Goal: Task Accomplishment & Management: Complete application form

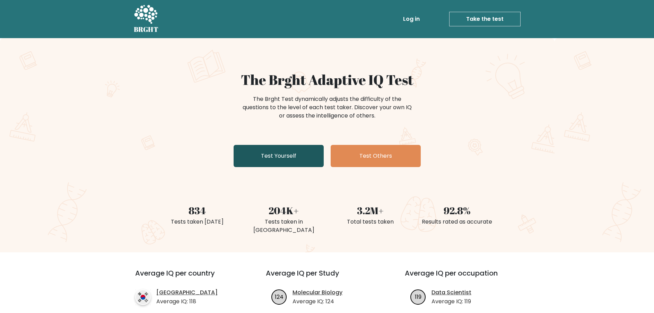
click at [304, 156] on link "Test Yourself" at bounding box center [279, 156] width 90 height 22
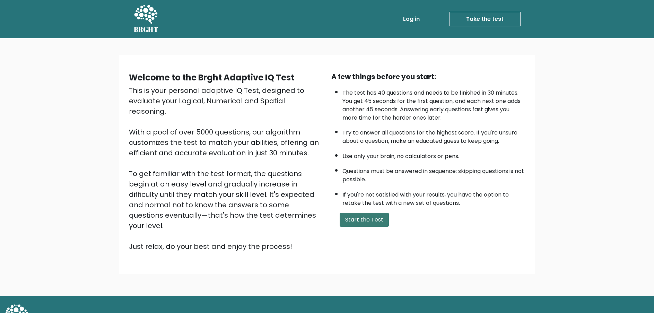
click at [362, 221] on button "Start the Test" at bounding box center [364, 220] width 49 height 14
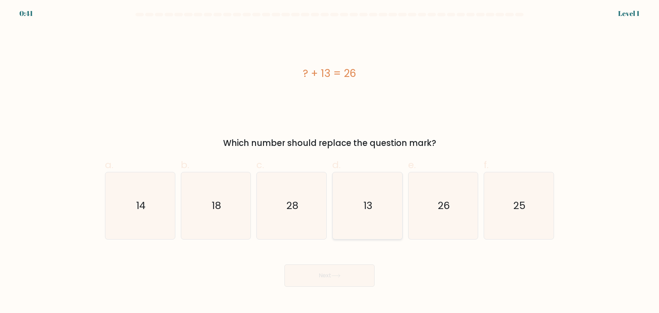
click at [366, 215] on icon "13" at bounding box center [367, 205] width 67 height 67
click at [330, 161] on input "d. 13" at bounding box center [330, 159] width 0 height 5
radio input "true"
click at [336, 271] on button "Next" at bounding box center [330, 275] width 90 height 22
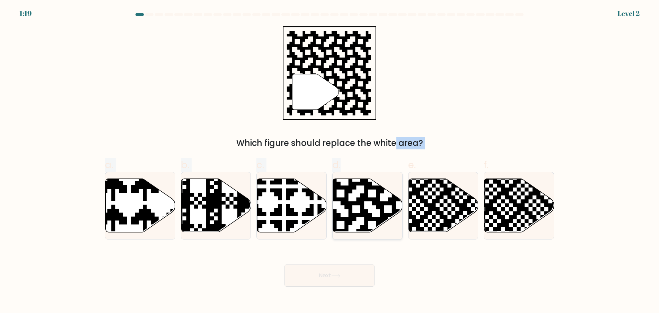
drag, startPoint x: 364, startPoint y: 214, endPoint x: 348, endPoint y: 175, distance: 41.5
click at [340, 151] on form "a." at bounding box center [329, 150] width 659 height 274
click at [352, 192] on icon at bounding box center [388, 178] width 126 height 126
click at [330, 161] on input "d." at bounding box center [330, 159] width 0 height 5
radio input "true"
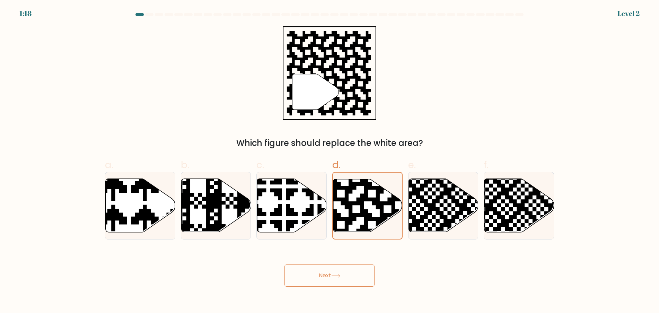
click at [326, 273] on button "Next" at bounding box center [330, 275] width 90 height 22
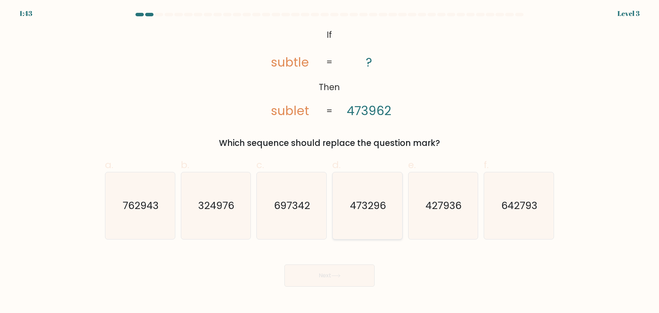
click at [374, 217] on icon "473296" at bounding box center [367, 205] width 67 height 67
click at [330, 161] on input "d. 473296" at bounding box center [330, 159] width 0 height 5
radio input "true"
click at [354, 263] on div "Next" at bounding box center [330, 267] width 458 height 39
click at [348, 271] on button "Next" at bounding box center [330, 275] width 90 height 22
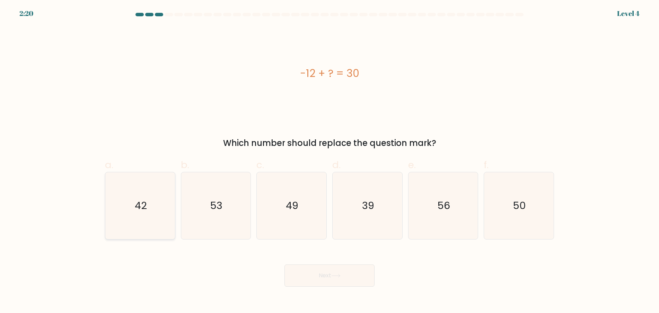
click at [158, 209] on icon "42" at bounding box center [140, 205] width 67 height 67
click at [330, 161] on input "a. 42" at bounding box center [330, 159] width 0 height 5
radio input "true"
click at [329, 284] on button "Next" at bounding box center [330, 275] width 90 height 22
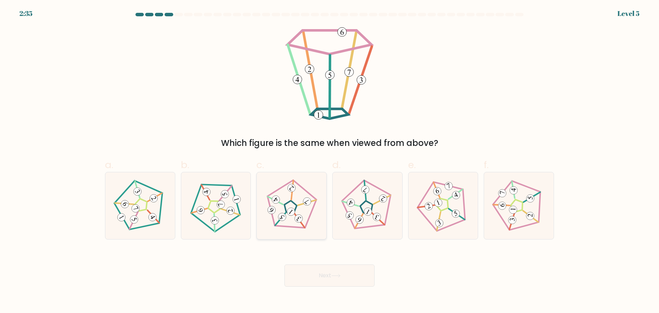
click at [297, 211] on icon at bounding box center [291, 205] width 53 height 53
click at [330, 161] on input "c." at bounding box center [330, 159] width 0 height 5
radio input "true"
click at [308, 273] on button "Next" at bounding box center [330, 275] width 90 height 22
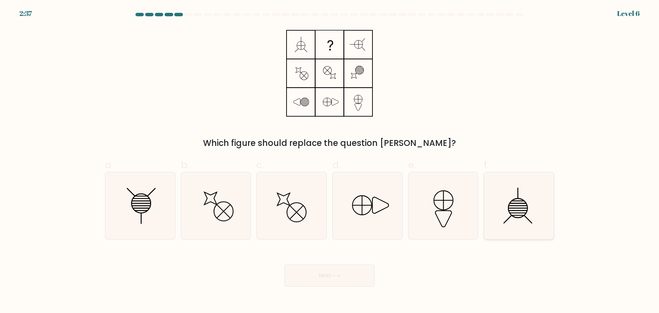
click at [519, 216] on icon at bounding box center [519, 205] width 67 height 67
click at [330, 161] on input "f." at bounding box center [330, 159] width 0 height 5
radio input "true"
click at [320, 269] on button "Next" at bounding box center [330, 275] width 90 height 22
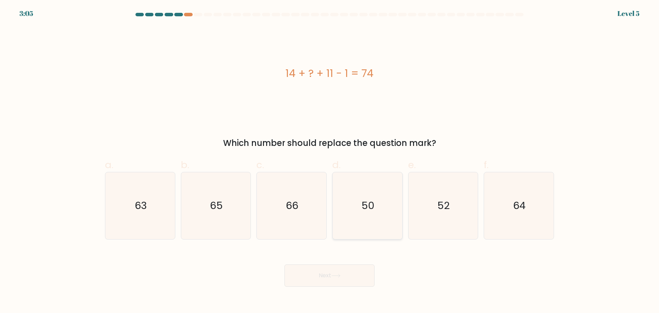
click at [346, 206] on icon "50" at bounding box center [367, 205] width 67 height 67
click at [330, 161] on input "d. 50" at bounding box center [330, 159] width 0 height 5
radio input "true"
click at [341, 269] on button "Next" at bounding box center [330, 275] width 90 height 22
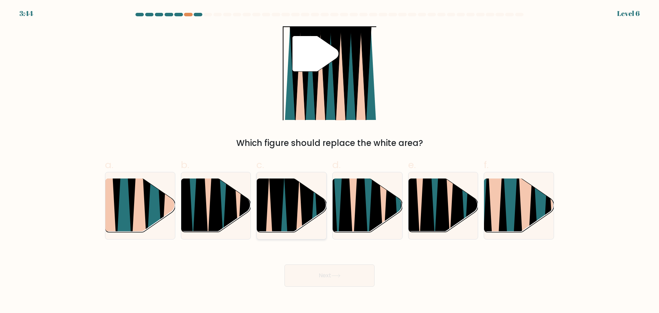
click at [278, 207] on icon at bounding box center [277, 234] width 16 height 139
click at [330, 161] on input "c." at bounding box center [330, 159] width 0 height 5
radio input "true"
click at [325, 271] on button "Next" at bounding box center [330, 275] width 90 height 22
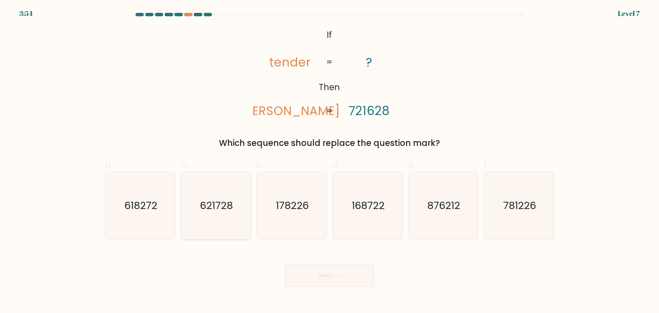
click at [215, 203] on text "621728" at bounding box center [216, 206] width 33 height 14
click at [330, 161] on input "b. 621728" at bounding box center [330, 159] width 0 height 5
radio input "true"
click at [309, 269] on button "Next" at bounding box center [330, 275] width 90 height 22
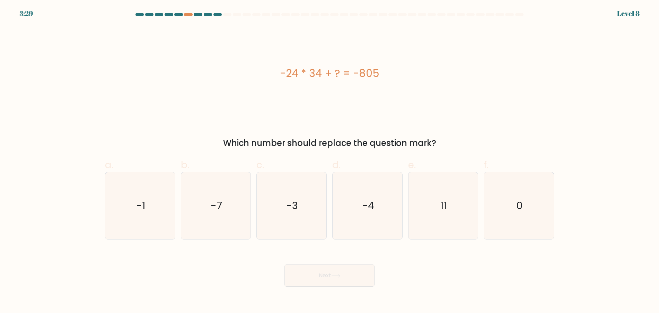
click at [397, 111] on div "-24 * 34 + ? = -805" at bounding box center [329, 73] width 449 height 94
click at [469, 213] on icon "11" at bounding box center [443, 205] width 67 height 67
click at [330, 161] on input "e. 11" at bounding box center [330, 159] width 0 height 5
radio input "true"
click at [355, 271] on button "Next" at bounding box center [330, 275] width 90 height 22
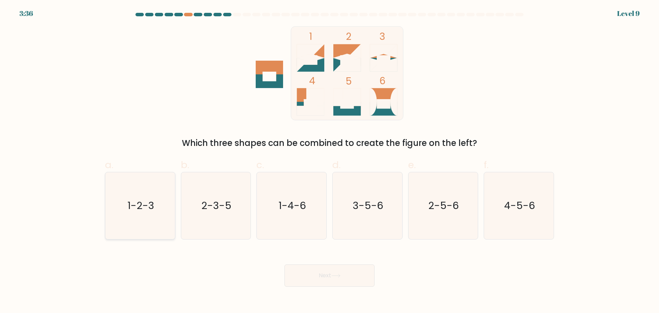
click at [158, 216] on icon "1-2-3" at bounding box center [140, 205] width 67 height 67
click at [330, 161] on input "a. 1-2-3" at bounding box center [330, 159] width 0 height 5
radio input "true"
click at [344, 279] on button "Next" at bounding box center [330, 275] width 90 height 22
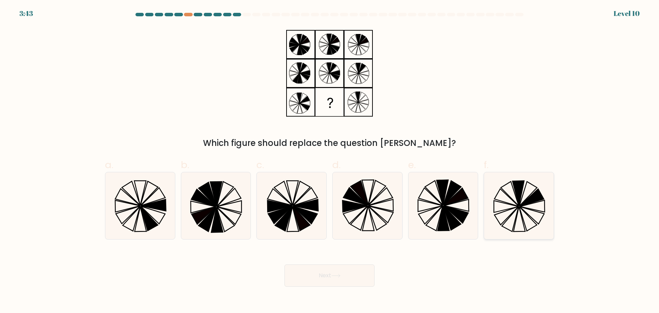
click at [525, 208] on icon at bounding box center [532, 206] width 25 height 12
click at [330, 161] on input "f." at bounding box center [330, 159] width 0 height 5
radio input "true"
click at [359, 271] on button "Next" at bounding box center [330, 275] width 90 height 22
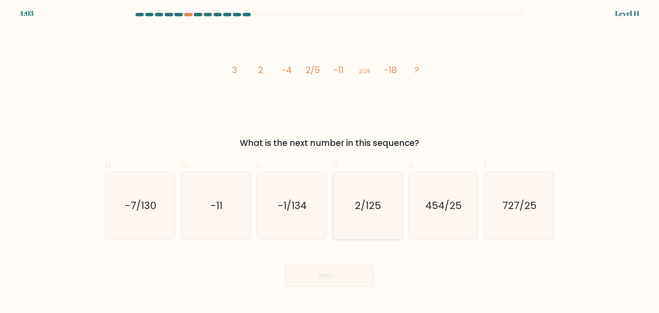
click at [359, 199] on icon "2/125" at bounding box center [367, 205] width 67 height 67
click at [330, 161] on input "d. 2/125" at bounding box center [330, 159] width 0 height 5
radio input "true"
click at [362, 277] on button "Next" at bounding box center [330, 275] width 90 height 22
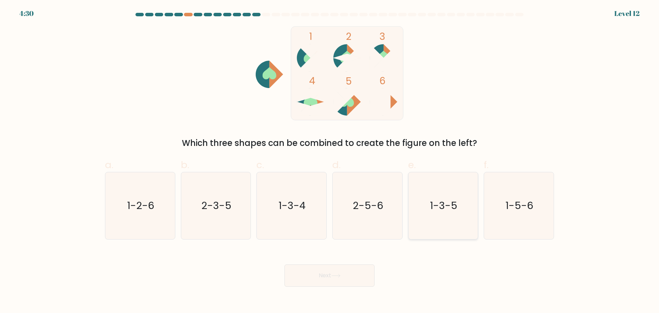
click at [465, 214] on icon "1-3-5" at bounding box center [443, 205] width 67 height 67
click at [330, 161] on input "e. 1-3-5" at bounding box center [330, 159] width 0 height 5
radio input "true"
click at [357, 284] on button "Next" at bounding box center [330, 275] width 90 height 22
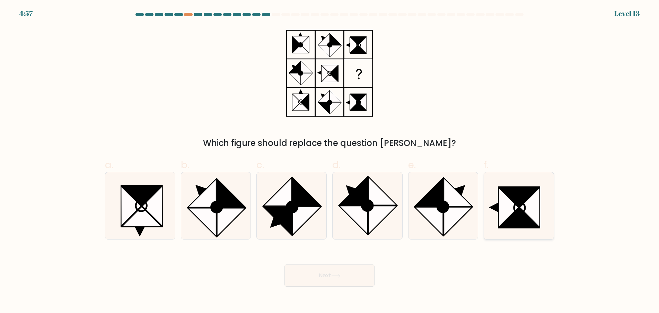
click at [515, 211] on icon at bounding box center [519, 207] width 11 height 11
click at [330, 161] on input "f." at bounding box center [330, 159] width 0 height 5
radio input "true"
click at [351, 274] on button "Next" at bounding box center [330, 275] width 90 height 22
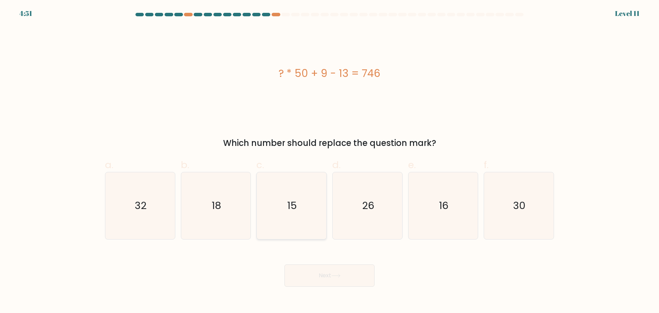
click at [294, 207] on text "15" at bounding box center [293, 206] width 10 height 14
click at [330, 161] on input "c. 15" at bounding box center [330, 159] width 0 height 5
radio input "true"
click at [311, 267] on button "Next" at bounding box center [330, 275] width 90 height 22
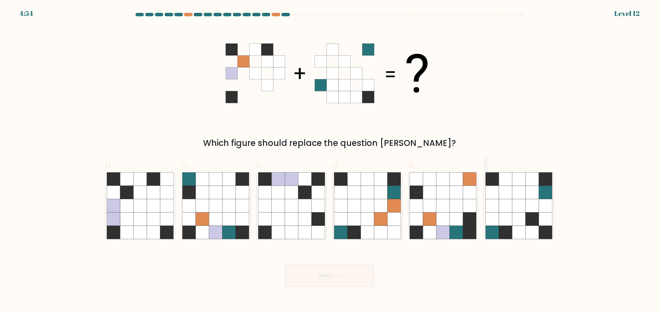
drag, startPoint x: 442, startPoint y: 198, endPoint x: 443, endPoint y: 282, distance: 84.9
click at [444, 282] on form at bounding box center [329, 150] width 659 height 274
click at [430, 206] on icon at bounding box center [429, 205] width 13 height 13
click at [330, 161] on input "e." at bounding box center [330, 159] width 0 height 5
radio input "true"
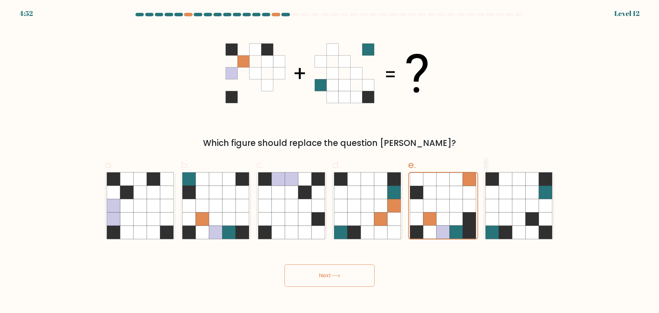
click at [323, 273] on button "Next" at bounding box center [330, 275] width 90 height 22
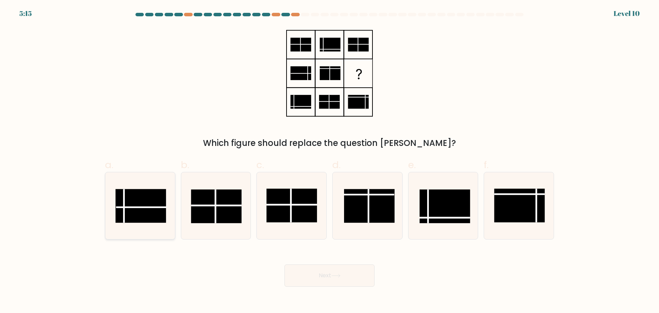
click at [157, 206] on rect at bounding box center [140, 206] width 51 height 34
click at [330, 161] on input "a." at bounding box center [330, 159] width 0 height 5
radio input "true"
click at [156, 210] on rect at bounding box center [141, 205] width 50 height 33
click at [330, 161] on input "a." at bounding box center [330, 159] width 0 height 5
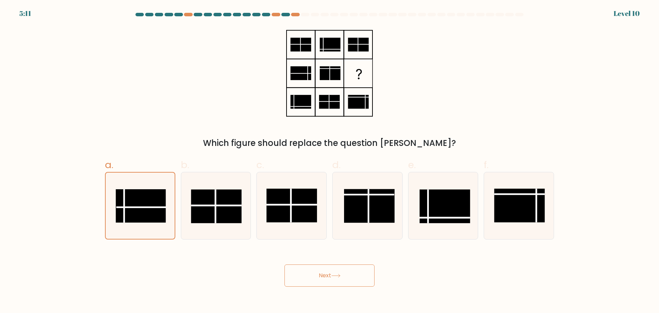
click at [339, 279] on button "Next" at bounding box center [330, 275] width 90 height 22
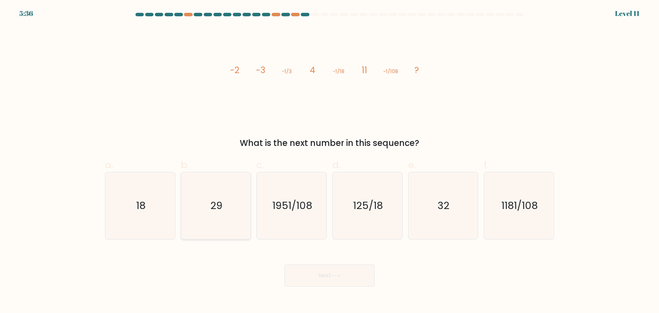
click at [218, 212] on text "29" at bounding box center [216, 206] width 12 height 14
click at [330, 161] on input "b. 29" at bounding box center [330, 159] width 0 height 5
radio input "true"
click at [420, 224] on icon "32" at bounding box center [443, 205] width 67 height 67
click at [330, 161] on input "e. 32" at bounding box center [330, 159] width 0 height 5
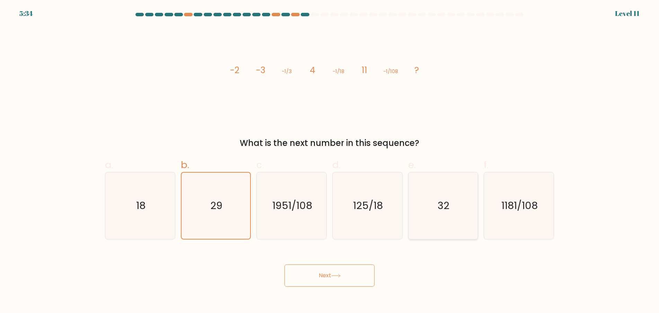
radio input "true"
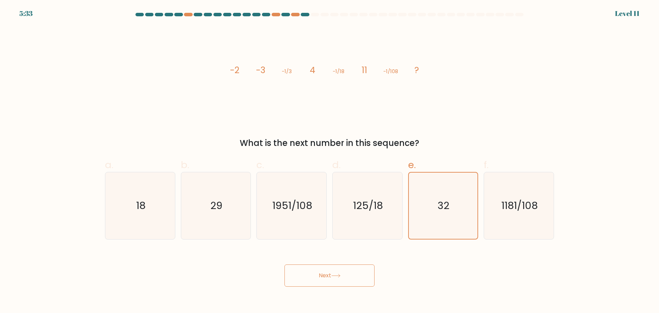
click at [366, 278] on button "Next" at bounding box center [330, 275] width 90 height 22
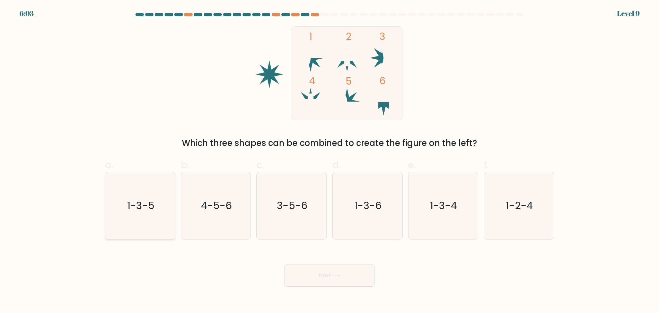
click at [142, 206] on text "1-3-5" at bounding box center [140, 206] width 27 height 14
click at [330, 161] on input "a. 1-3-5" at bounding box center [330, 159] width 0 height 5
radio input "true"
click at [303, 269] on button "Next" at bounding box center [330, 275] width 90 height 22
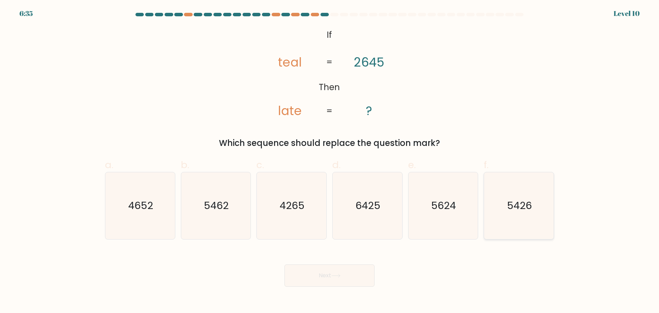
click at [497, 217] on icon "5426" at bounding box center [519, 205] width 67 height 67
click at [330, 161] on input "f. 5426" at bounding box center [330, 159] width 0 height 5
radio input "true"
click at [354, 284] on button "Next" at bounding box center [330, 275] width 90 height 22
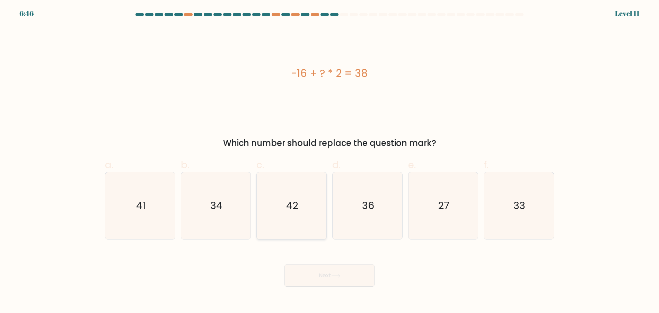
click at [325, 217] on icon "42" at bounding box center [291, 205] width 67 height 67
click at [330, 161] on input "c. 42" at bounding box center [330, 159] width 0 height 5
radio input "true"
click at [315, 274] on button "Next" at bounding box center [330, 275] width 90 height 22
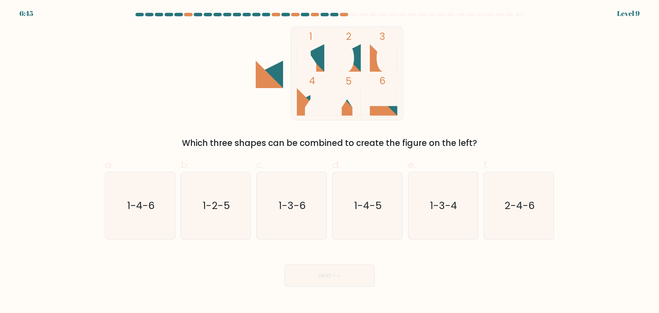
click at [317, 281] on button "Next" at bounding box center [330, 275] width 90 height 22
click at [384, 217] on icon "1-4-5" at bounding box center [367, 205] width 67 height 67
click at [330, 161] on input "d. 1-4-5" at bounding box center [330, 159] width 0 height 5
radio input "true"
click at [365, 276] on button "Next" at bounding box center [330, 275] width 90 height 22
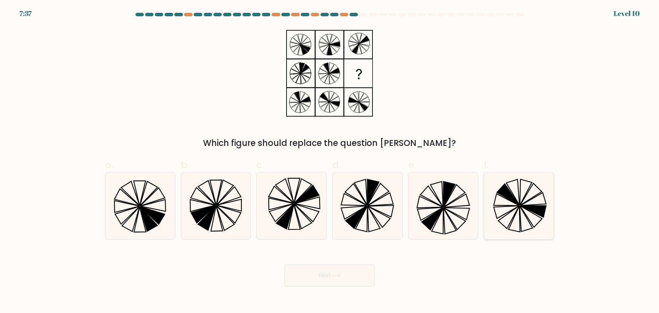
click at [528, 200] on icon at bounding box center [519, 205] width 67 height 67
click at [330, 161] on input "f." at bounding box center [330, 159] width 0 height 5
radio input "true"
click at [367, 282] on button "Next" at bounding box center [330, 275] width 90 height 22
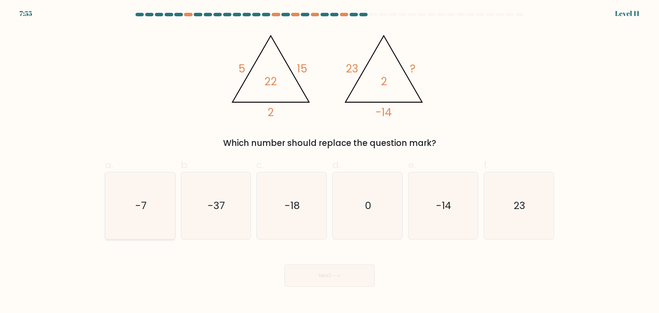
click at [142, 208] on text "-7" at bounding box center [140, 206] width 11 height 14
click at [330, 161] on input "a. -7" at bounding box center [330, 159] width 0 height 5
radio input "true"
click at [319, 273] on button "Next" at bounding box center [330, 275] width 90 height 22
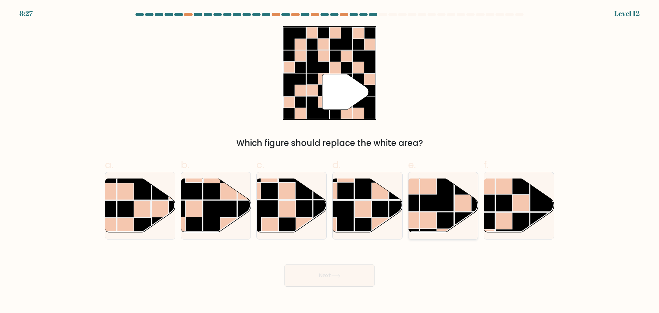
click at [444, 210] on rect at bounding box center [437, 195] width 34 height 34
click at [330, 161] on input "e." at bounding box center [330, 159] width 0 height 5
radio input "true"
click at [369, 278] on button "Next" at bounding box center [330, 275] width 90 height 22
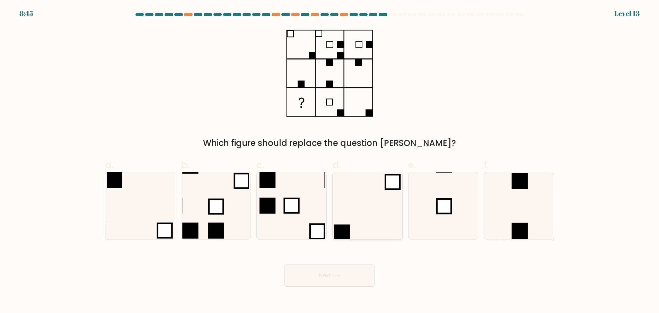
click at [380, 212] on icon at bounding box center [367, 205] width 67 height 67
click at [330, 161] on input "d." at bounding box center [330, 159] width 0 height 5
radio input "true"
click at [346, 271] on button "Next" at bounding box center [330, 275] width 90 height 22
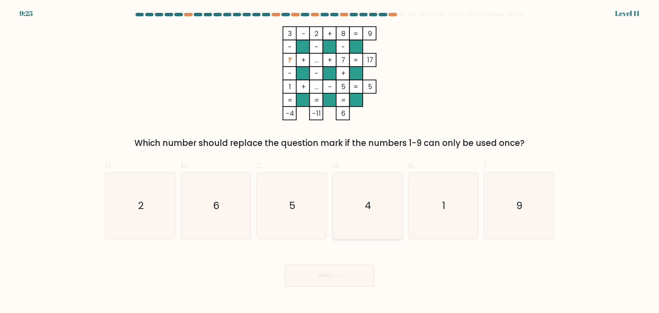
click at [363, 211] on icon "4" at bounding box center [367, 205] width 67 height 67
click at [330, 161] on input "d. 4" at bounding box center [330, 159] width 0 height 5
radio input "true"
click at [340, 275] on icon at bounding box center [336, 275] width 8 height 3
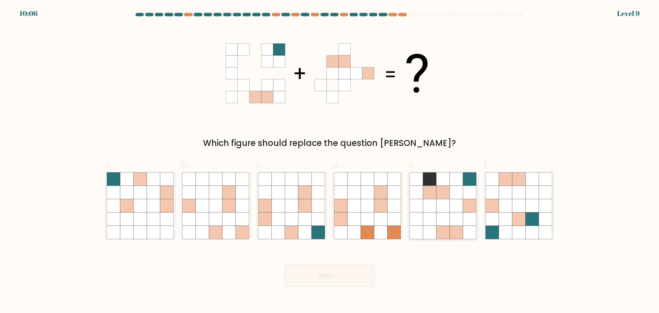
click at [435, 214] on icon at bounding box center [429, 218] width 13 height 13
click at [330, 161] on input "e." at bounding box center [330, 159] width 0 height 5
radio input "true"
click at [351, 278] on button "Next" at bounding box center [330, 275] width 90 height 22
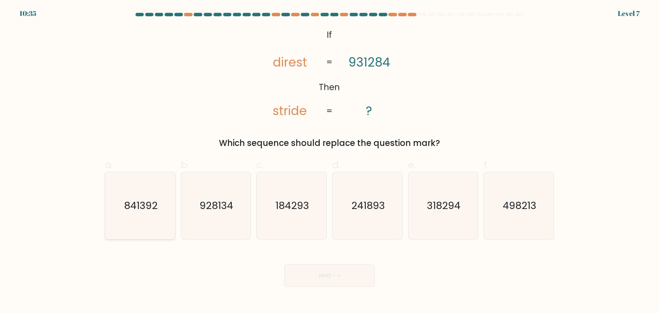
click at [119, 201] on icon "841392" at bounding box center [140, 205] width 67 height 67
click at [330, 161] on input "a. 841392" at bounding box center [330, 159] width 0 height 5
radio input "true"
click at [356, 270] on button "Next" at bounding box center [330, 275] width 90 height 22
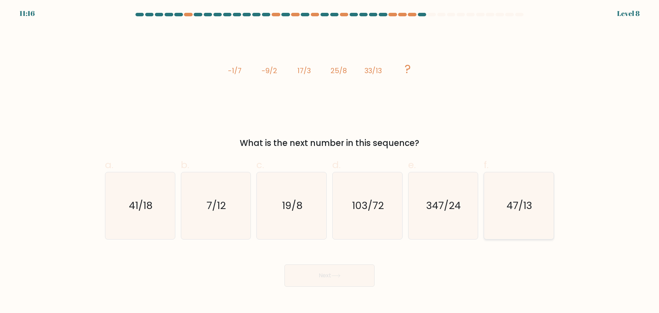
click at [496, 215] on icon "47/13" at bounding box center [519, 205] width 67 height 67
click at [330, 161] on input "f. 47/13" at bounding box center [330, 159] width 0 height 5
radio input "true"
click at [360, 273] on button "Next" at bounding box center [330, 275] width 90 height 22
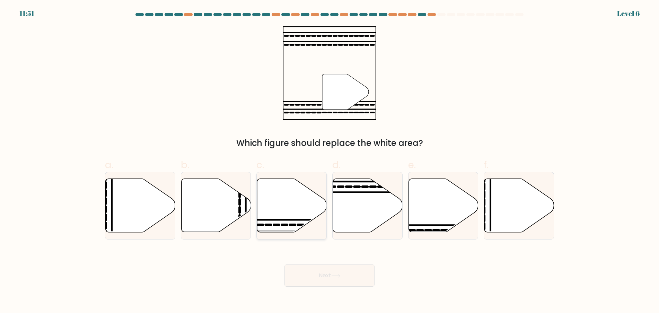
click at [304, 201] on icon at bounding box center [292, 205] width 70 height 53
click at [330, 161] on input "c." at bounding box center [330, 159] width 0 height 5
radio input "true"
click at [336, 278] on button "Next" at bounding box center [330, 275] width 90 height 22
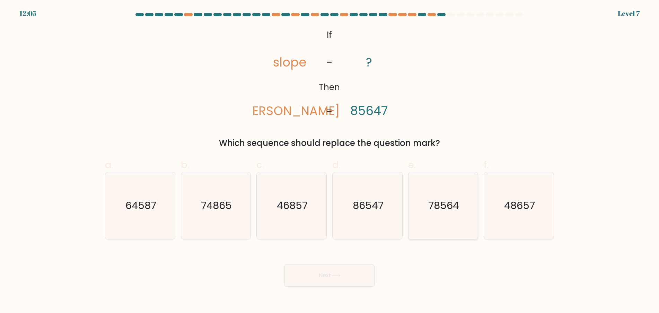
click at [425, 218] on icon "78564" at bounding box center [443, 205] width 67 height 67
click at [330, 161] on input "e. 78564" at bounding box center [330, 159] width 0 height 5
radio input "true"
click at [355, 280] on button "Next" at bounding box center [330, 275] width 90 height 22
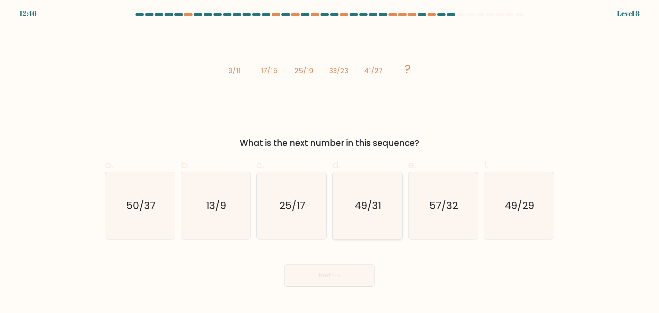
click at [360, 205] on text "49/31" at bounding box center [368, 206] width 26 height 14
click at [330, 161] on input "d. 49/31" at bounding box center [330, 159] width 0 height 5
radio input "true"
click at [345, 264] on div "Next" at bounding box center [330, 267] width 458 height 39
click at [343, 270] on button "Next" at bounding box center [330, 275] width 90 height 22
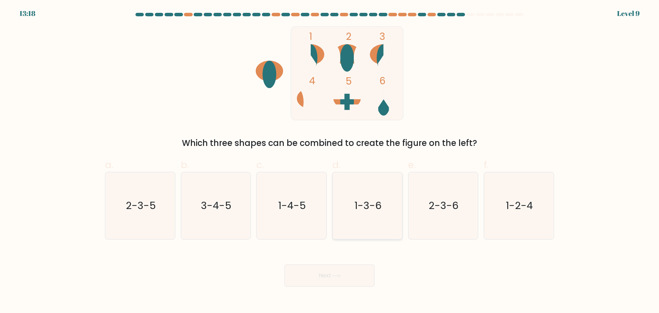
click at [375, 221] on icon "1-3-6" at bounding box center [367, 205] width 67 height 67
click at [330, 161] on input "d. 1-3-6" at bounding box center [330, 159] width 0 height 5
radio input "true"
click at [327, 278] on button "Next" at bounding box center [330, 275] width 90 height 22
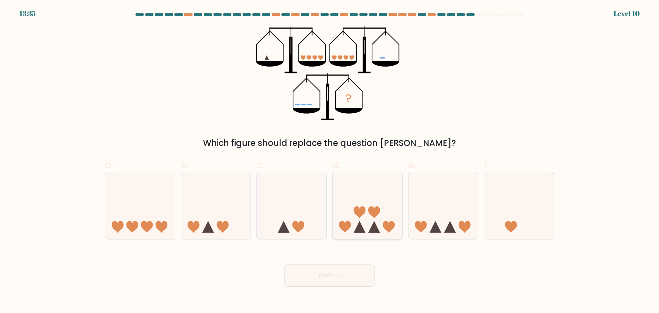
click at [358, 198] on icon at bounding box center [368, 206] width 70 height 58
click at [330, 161] on input "d." at bounding box center [330, 159] width 0 height 5
radio input "true"
click at [340, 277] on icon at bounding box center [336, 275] width 8 height 3
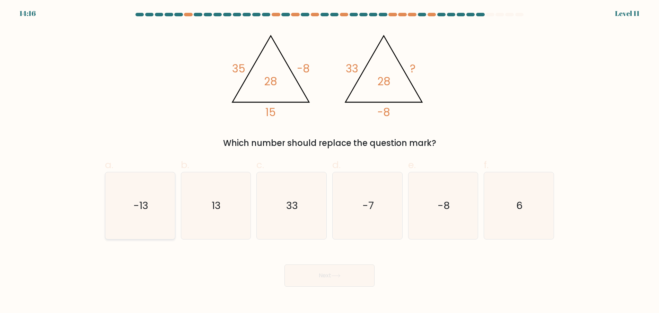
click at [133, 202] on text "-13" at bounding box center [140, 206] width 15 height 14
click at [330, 161] on input "a. -13" at bounding box center [330, 159] width 0 height 5
radio input "true"
click at [357, 280] on button "Next" at bounding box center [330, 275] width 90 height 22
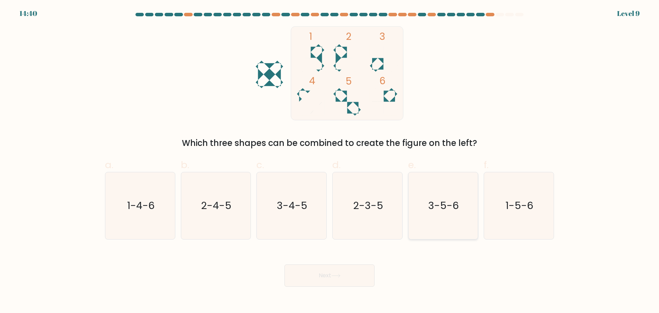
click at [434, 220] on icon "3-5-6" at bounding box center [443, 205] width 67 height 67
click at [330, 161] on input "e. 3-5-6" at bounding box center [330, 159] width 0 height 5
radio input "true"
click at [372, 275] on button "Next" at bounding box center [330, 275] width 90 height 22
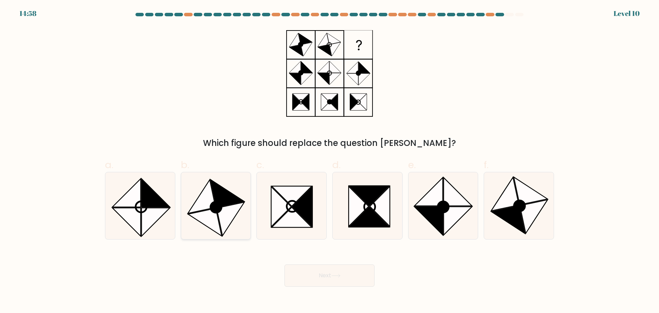
click at [224, 205] on icon at bounding box center [228, 194] width 34 height 28
click at [330, 161] on input "b." at bounding box center [330, 159] width 0 height 5
radio input "true"
click at [321, 278] on button "Next" at bounding box center [330, 275] width 90 height 22
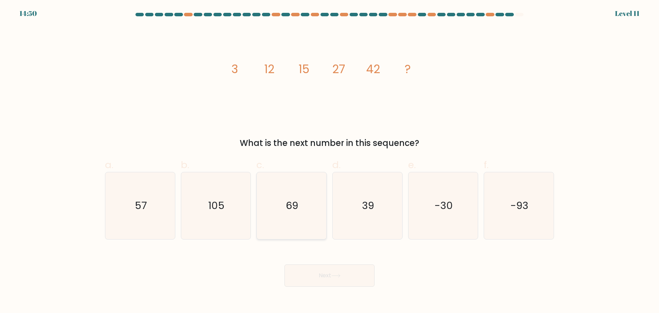
click at [270, 221] on icon "69" at bounding box center [291, 205] width 67 height 67
click at [330, 161] on input "c. 69" at bounding box center [330, 159] width 0 height 5
radio input "true"
click at [332, 287] on body "14:49 Level 11" at bounding box center [329, 156] width 659 height 313
click at [334, 282] on button "Next" at bounding box center [330, 275] width 90 height 22
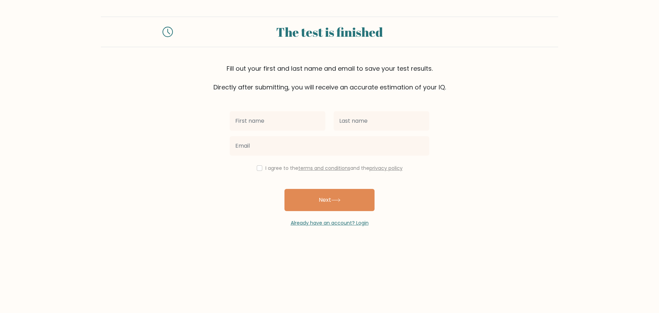
click at [282, 124] on input "text" at bounding box center [278, 120] width 96 height 19
type input "ralph"
type input "copada"
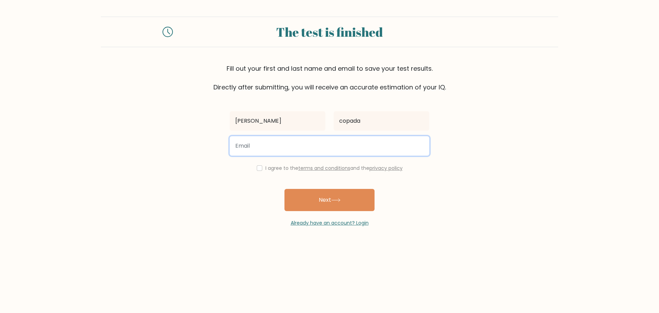
click at [277, 140] on input "email" at bounding box center [330, 145] width 200 height 19
type input "stala0331@gmail.com"
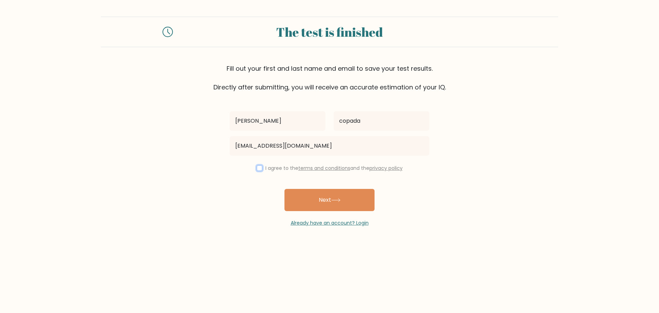
click at [260, 169] on input "checkbox" at bounding box center [260, 168] width 6 height 6
checkbox input "true"
click at [315, 198] on button "Next" at bounding box center [330, 200] width 90 height 22
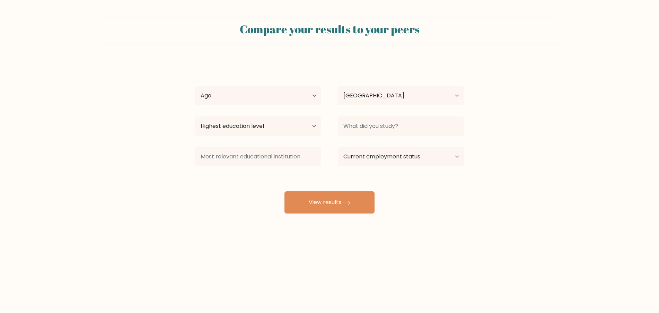
select select "PH"
click at [307, 126] on select "Highest education level No schooling Primary Lower Secondary Upper Secondary Oc…" at bounding box center [258, 125] width 126 height 19
select select "upper_secondary"
click at [195, 116] on select "Highest education level No schooling Primary Lower Secondary Upper Secondary Oc…" at bounding box center [258, 125] width 126 height 19
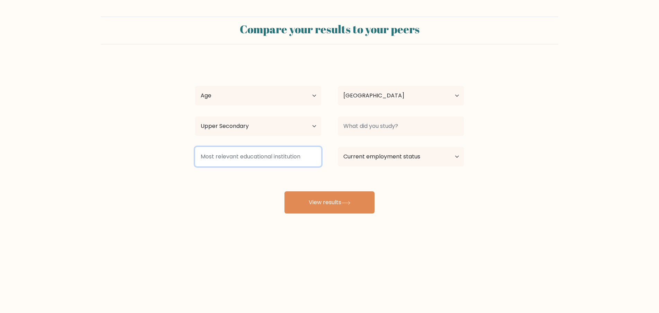
click at [288, 157] on input at bounding box center [258, 156] width 126 height 19
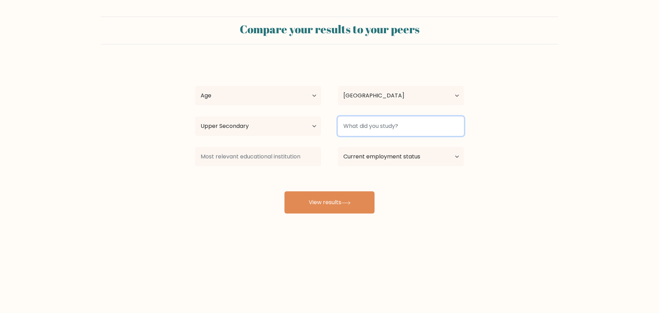
click at [384, 128] on input at bounding box center [401, 125] width 126 height 19
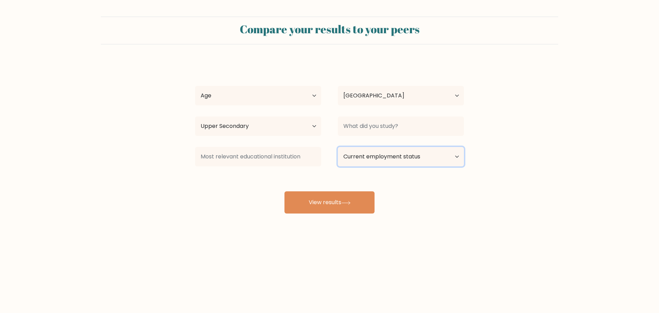
click at [384, 156] on select "Current employment status Employed Student Retired Other / prefer not to answer" at bounding box center [401, 156] width 126 height 19
select select "employed"
click at [338, 147] on select "Current employment status Employed Student Retired Other / prefer not to answer" at bounding box center [401, 156] width 126 height 19
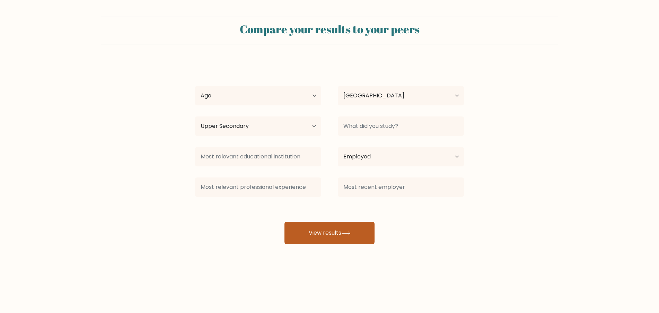
click at [341, 226] on button "View results" at bounding box center [330, 233] width 90 height 22
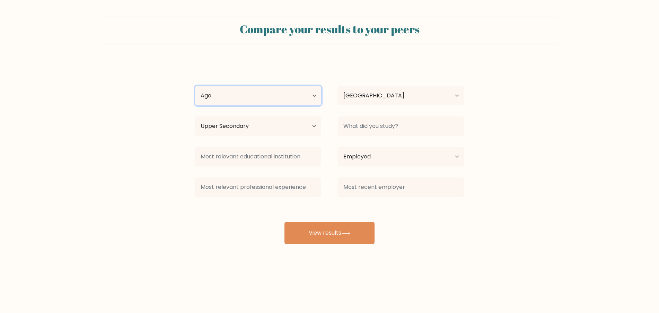
click at [296, 99] on select "Age Under 18 years old 18-24 years old 25-34 years old 35-44 years old 45-54 ye…" at bounding box center [258, 95] width 126 height 19
select select "35_44"
click at [195, 86] on select "Age Under 18 years old 18-24 years old 25-34 years old 35-44 years old 45-54 ye…" at bounding box center [258, 95] width 126 height 19
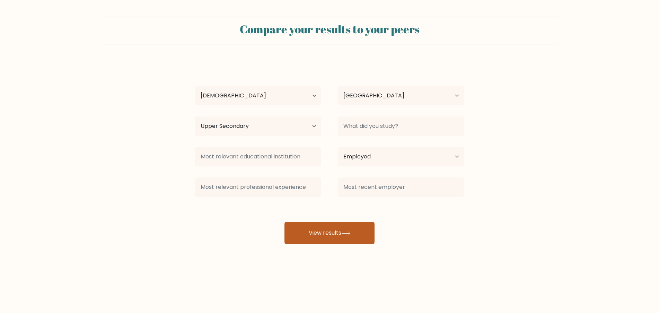
click at [315, 231] on button "View results" at bounding box center [330, 233] width 90 height 22
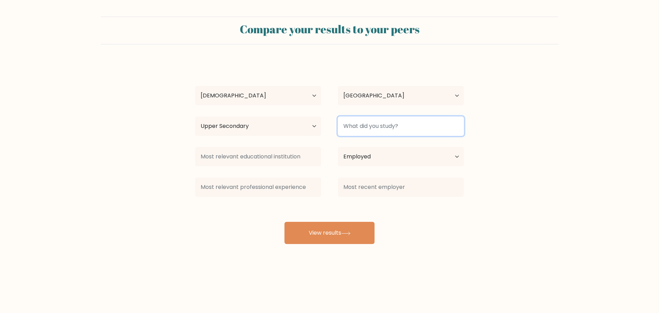
click at [370, 125] on input at bounding box center [401, 125] width 126 height 19
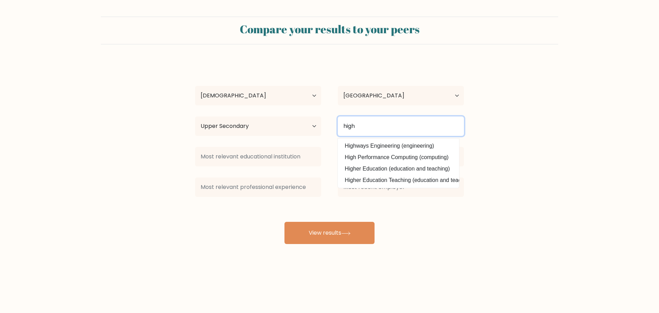
type input "high"
click at [235, 129] on select "Highest education level No schooling Primary Lower Secondary Upper Secondary Oc…" at bounding box center [258, 125] width 126 height 19
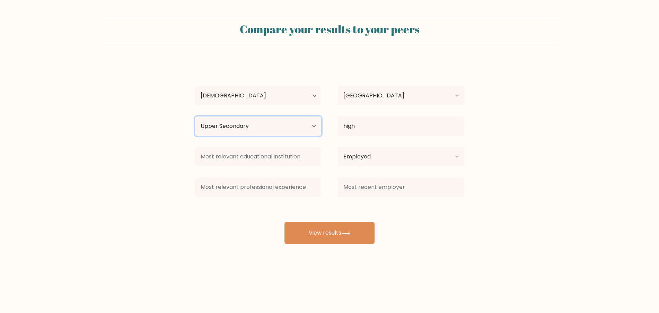
select select "lower_secondary"
click at [195, 116] on select "Highest education level No schooling Primary Lower Secondary Upper Secondary Oc…" at bounding box center [258, 125] width 126 height 19
click at [361, 121] on input "high" at bounding box center [401, 125] width 126 height 19
drag, startPoint x: 364, startPoint y: 127, endPoint x: 352, endPoint y: 128, distance: 12.1
click at [352, 128] on input "high" at bounding box center [401, 125] width 126 height 19
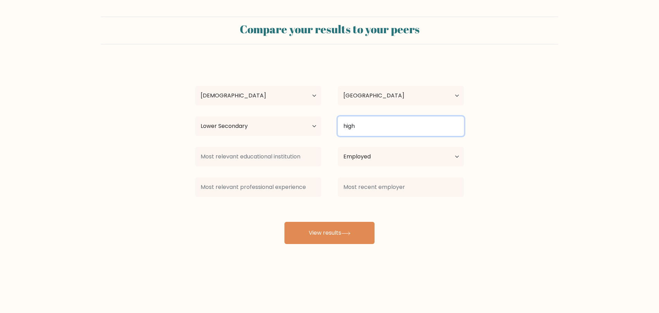
click at [366, 129] on input "high" at bounding box center [401, 125] width 126 height 19
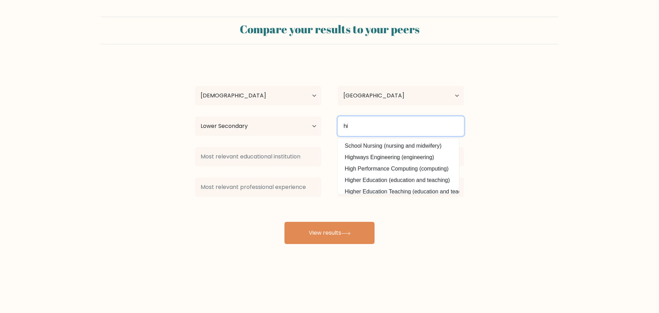
type input "h"
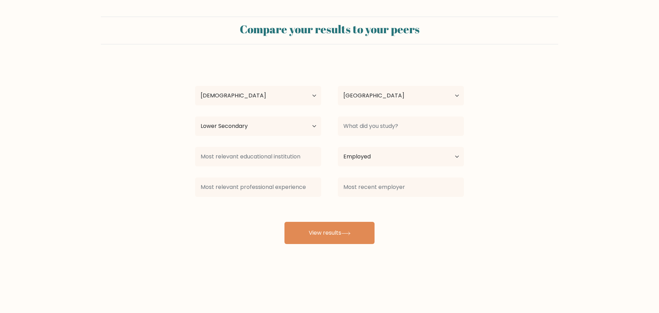
click at [512, 162] on form "Compare your results to your peers ralph copada Age Under 18 years old 18-24 ye…" at bounding box center [329, 130] width 659 height 227
click at [361, 126] on input at bounding box center [401, 125] width 126 height 19
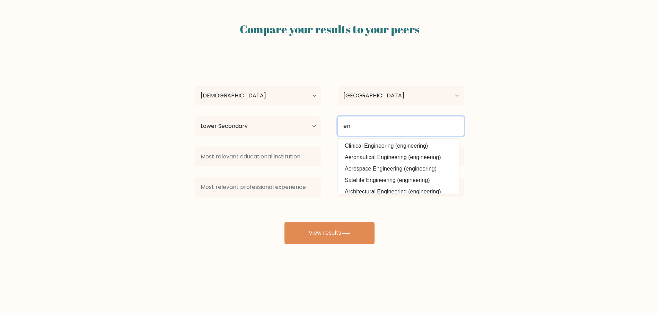
type input "e"
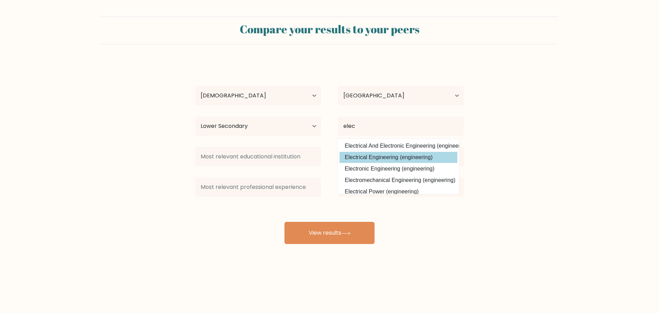
click at [365, 154] on option "Electrical Engineering (engineering)" at bounding box center [399, 157] width 118 height 11
type input "Electrical Engineering"
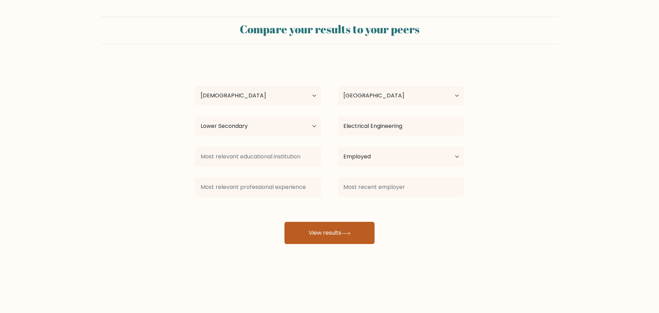
click at [359, 228] on button "View results" at bounding box center [330, 233] width 90 height 22
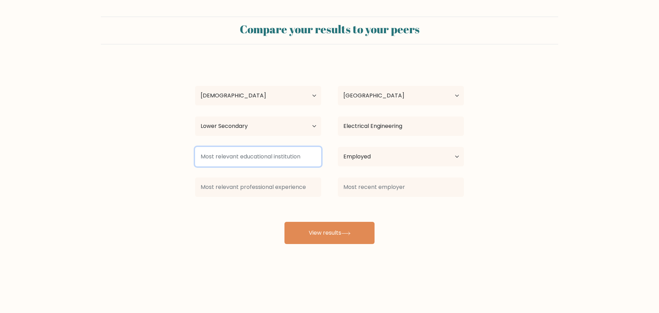
click at [270, 155] on input at bounding box center [258, 156] width 126 height 19
type input "earist"
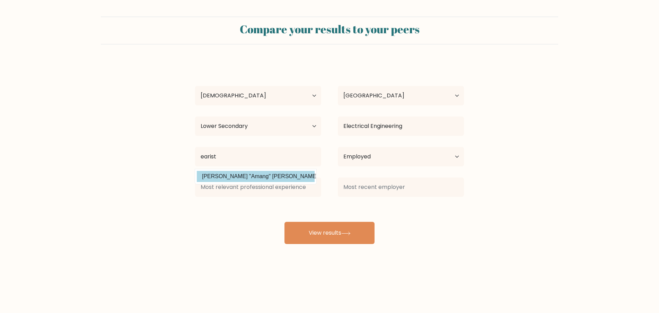
click at [271, 174] on div "ralph copada Age Under 18 years old 18-24 years old 25-34 years old 35-44 years…" at bounding box center [329, 152] width 277 height 183
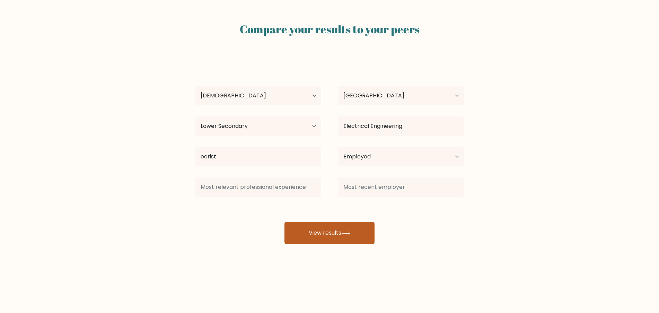
click at [317, 227] on button "View results" at bounding box center [330, 233] width 90 height 22
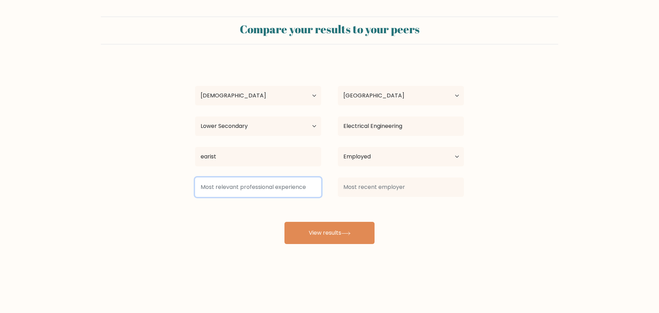
click at [281, 190] on input at bounding box center [258, 186] width 126 height 19
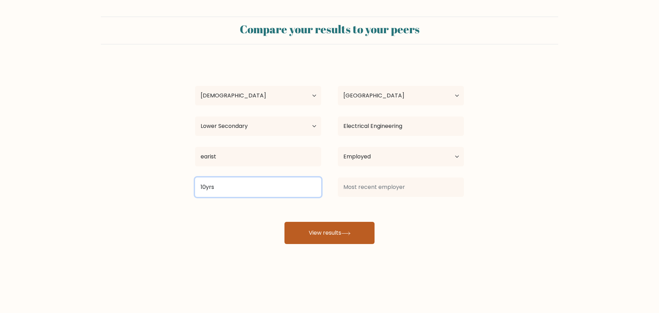
type input "10yrs"
click at [322, 230] on button "View results" at bounding box center [330, 233] width 90 height 22
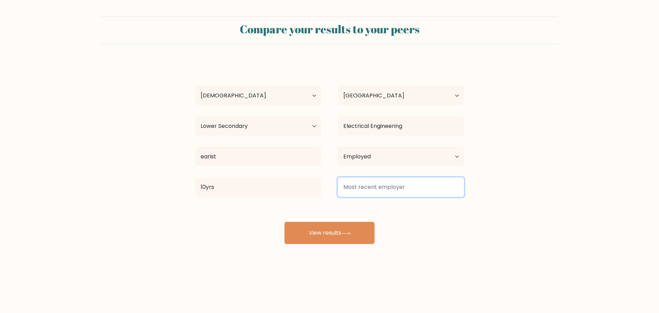
click at [365, 185] on input at bounding box center [401, 186] width 126 height 19
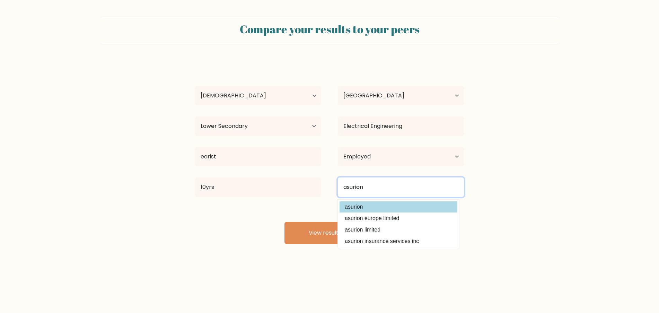
type input "asurion"
click at [363, 202] on option "asurion" at bounding box center [399, 206] width 118 height 11
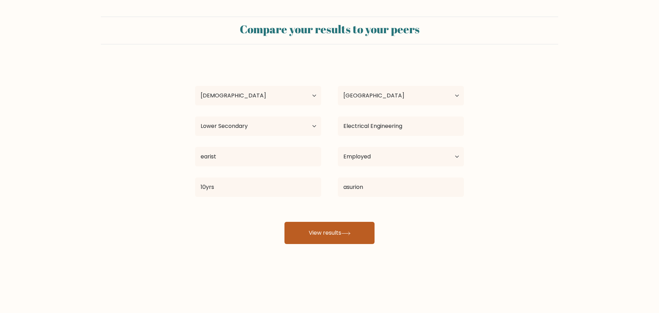
click at [342, 229] on button "View results" at bounding box center [330, 233] width 90 height 22
